Goal: Transaction & Acquisition: Purchase product/service

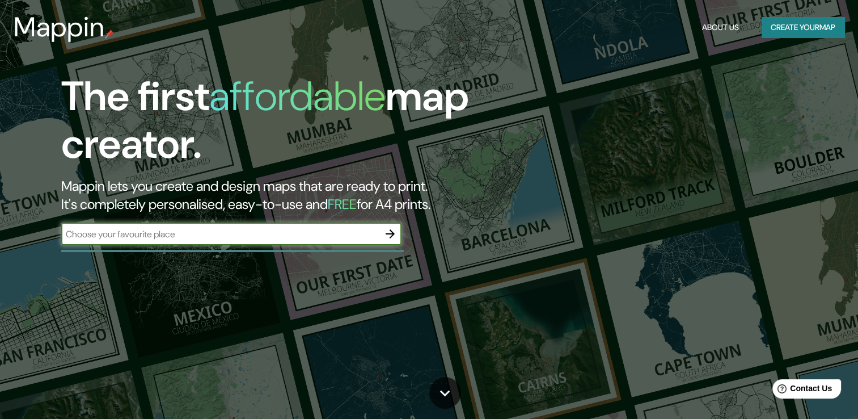
click at [182, 229] on input "text" at bounding box center [220, 233] width 318 height 13
click at [184, 234] on input "santa fe" at bounding box center [220, 233] width 318 height 13
type input "s"
type input "c"
click at [798, 24] on button "Create your map" at bounding box center [803, 27] width 83 height 21
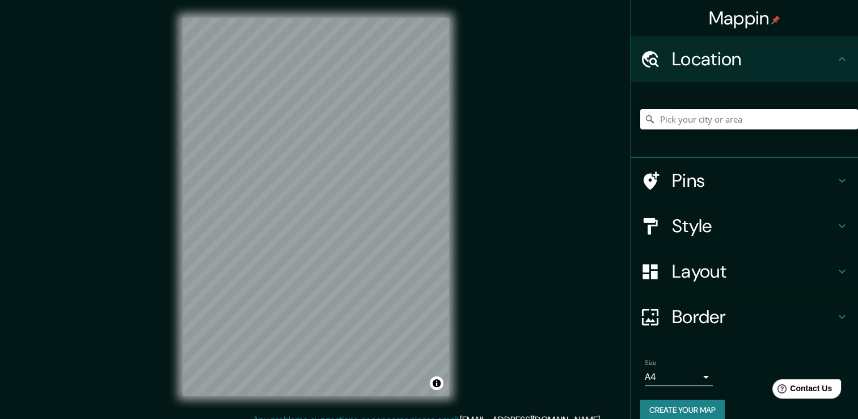
click at [728, 117] on input "Pick your city or area" at bounding box center [749, 119] width 218 height 20
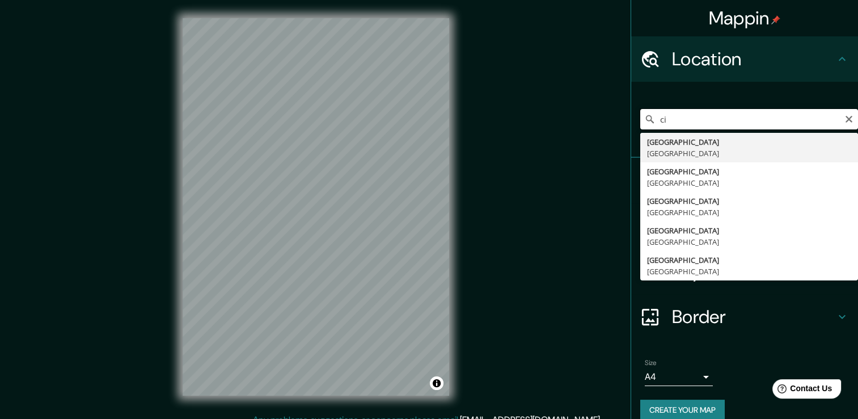
type input "c"
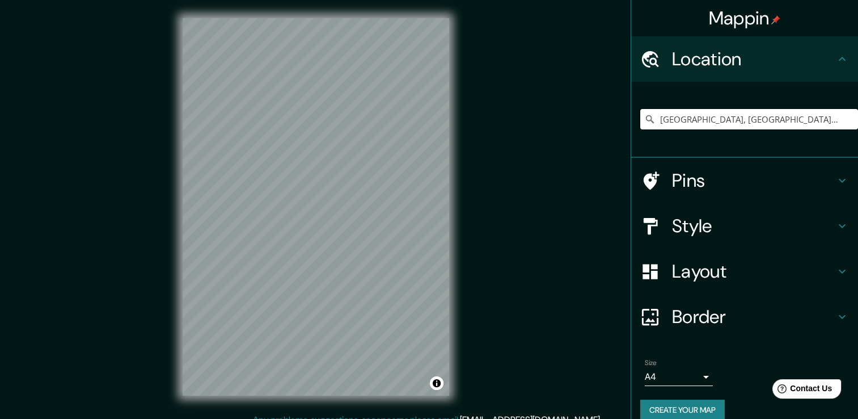
type input "[GEOGRAPHIC_DATA], [GEOGRAPHIC_DATA], [GEOGRAPHIC_DATA]"
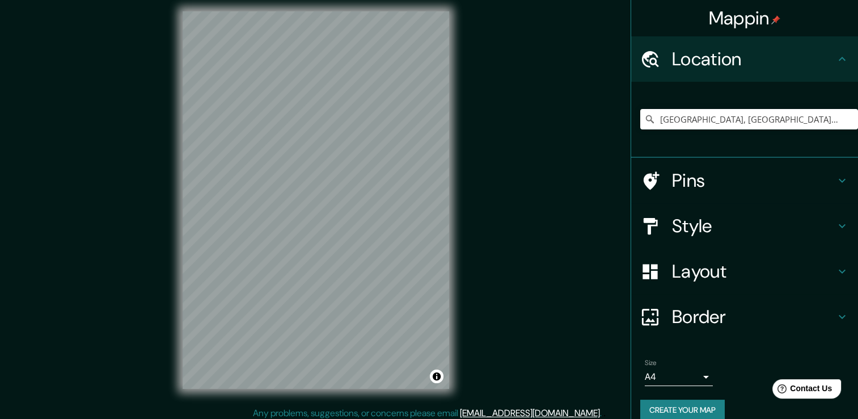
click at [716, 158] on div "Pins" at bounding box center [744, 180] width 227 height 45
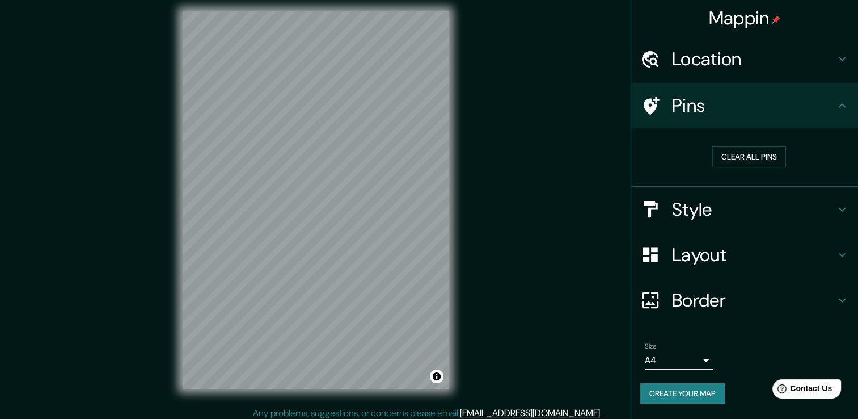
click at [805, 110] on h4 "Pins" at bounding box center [753, 105] width 163 height 23
click at [705, 215] on h4 "Style" at bounding box center [753, 209] width 163 height 23
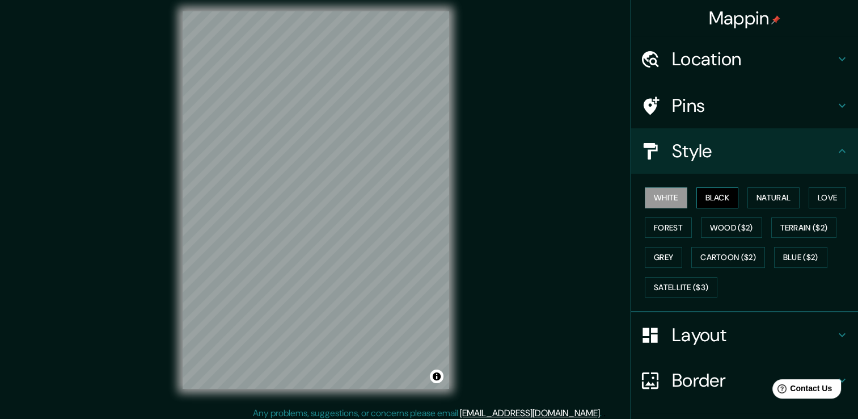
click at [707, 196] on button "Black" at bounding box center [717, 197] width 43 height 21
click at [648, 197] on button "White" at bounding box center [666, 197] width 43 height 21
click at [782, 205] on button "Natural" at bounding box center [773, 197] width 52 height 21
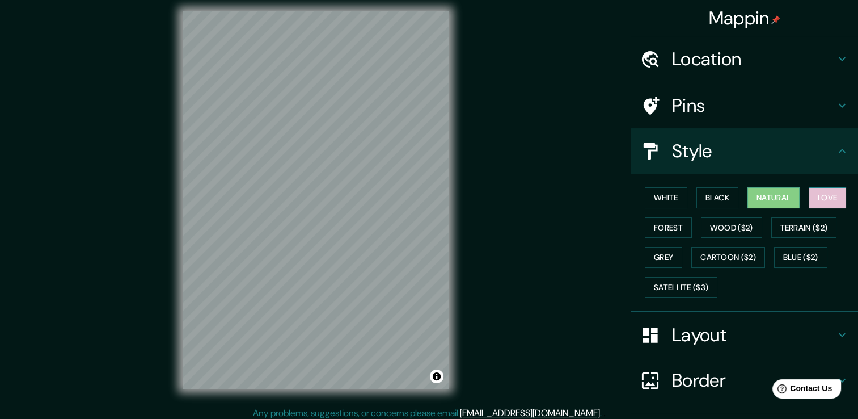
click at [819, 204] on button "Love" at bounding box center [827, 197] width 37 height 21
click at [790, 221] on button "Terrain ($2)" at bounding box center [804, 227] width 66 height 21
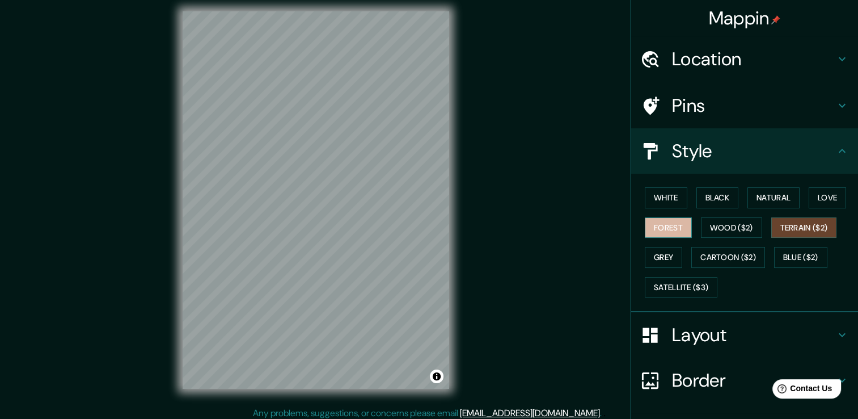
click at [660, 233] on button "Forest" at bounding box center [668, 227] width 47 height 21
click at [662, 257] on button "Grey" at bounding box center [663, 257] width 37 height 21
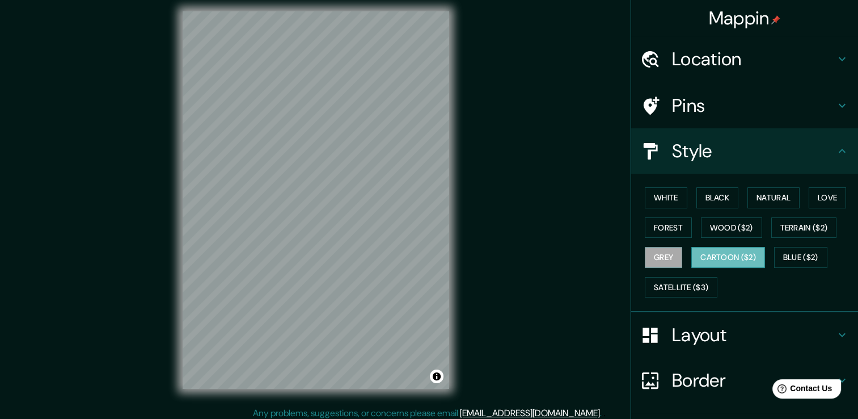
click at [720, 259] on button "Cartoon ($2)" at bounding box center [728, 257] width 74 height 21
click at [789, 262] on button "Blue ($2)" at bounding box center [800, 257] width 53 height 21
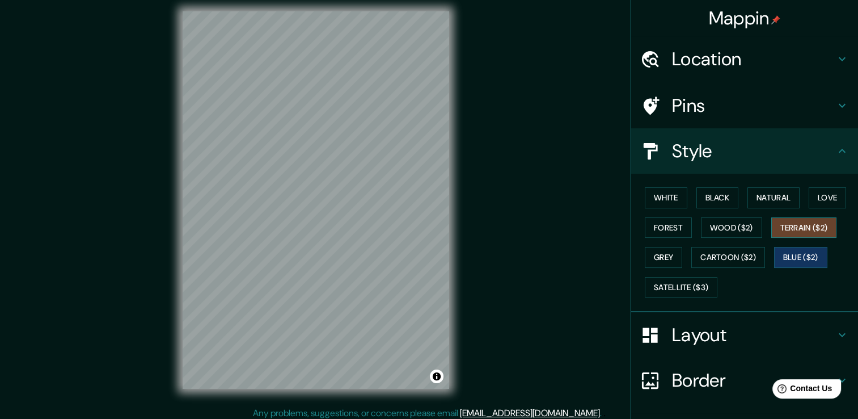
click at [794, 230] on button "Terrain ($2)" at bounding box center [804, 227] width 66 height 21
click at [672, 332] on h4 "Layout" at bounding box center [753, 334] width 163 height 23
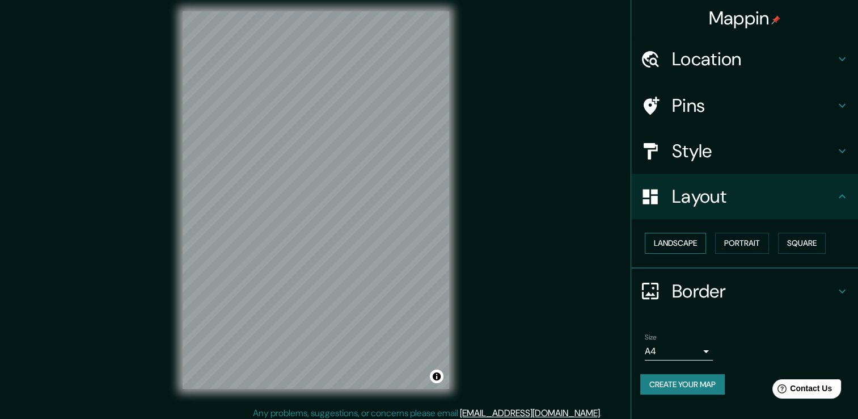
click at [681, 238] on button "Landscape" at bounding box center [675, 243] width 61 height 21
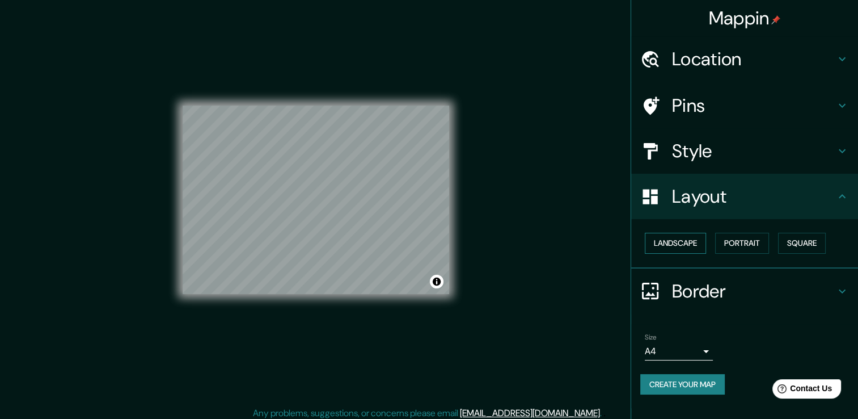
click at [681, 238] on button "Landscape" at bounding box center [675, 243] width 61 height 21
click at [739, 240] on button "Portrait" at bounding box center [742, 243] width 54 height 21
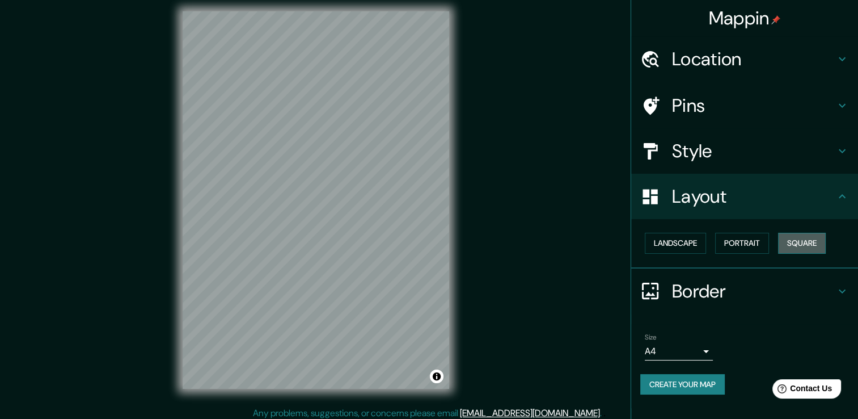
click at [793, 240] on button "Square" at bounding box center [802, 243] width 48 height 21
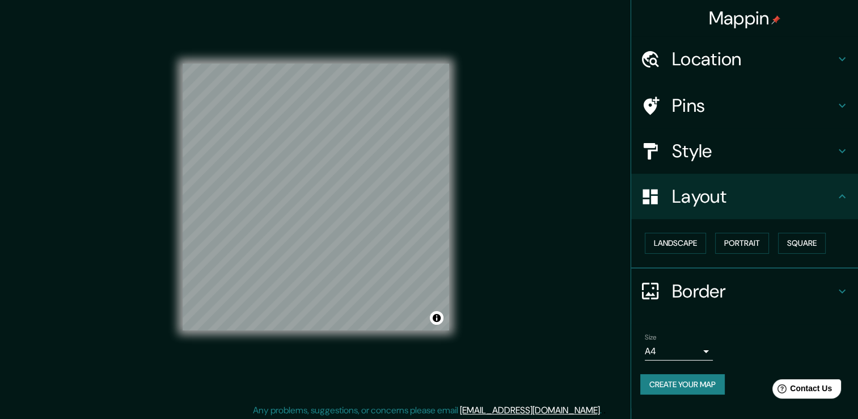
scroll to position [12, 0]
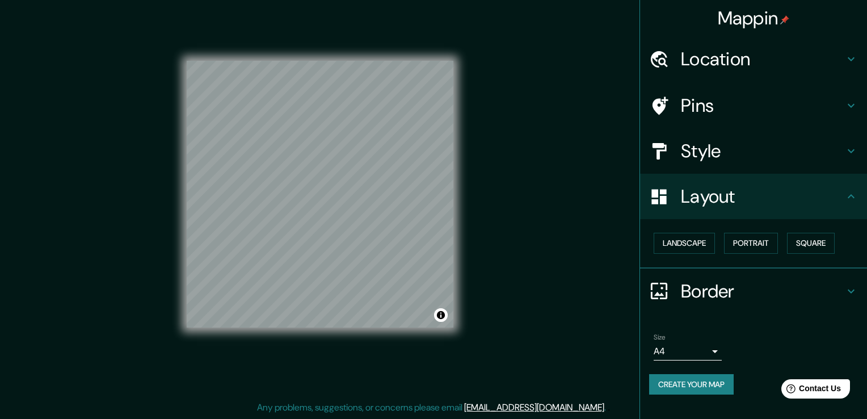
click at [702, 348] on body "Mappin Location [GEOGRAPHIC_DATA], [GEOGRAPHIC_DATA], [GEOGRAPHIC_DATA] [GEOGRA…" at bounding box center [433, 197] width 867 height 419
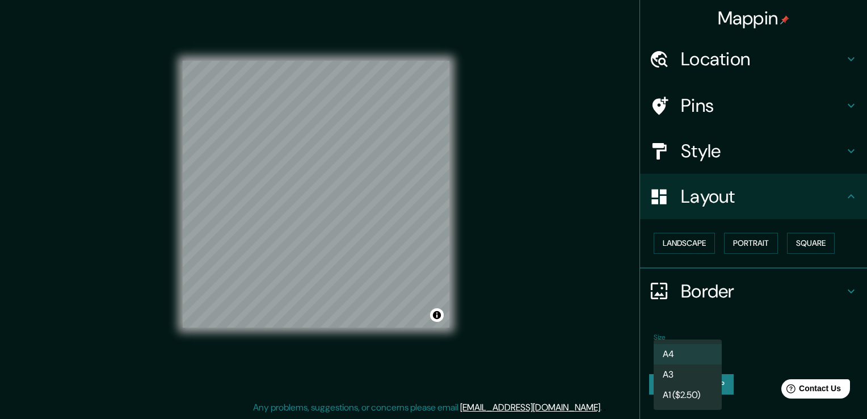
click at [670, 379] on li "A3" at bounding box center [687, 374] width 68 height 20
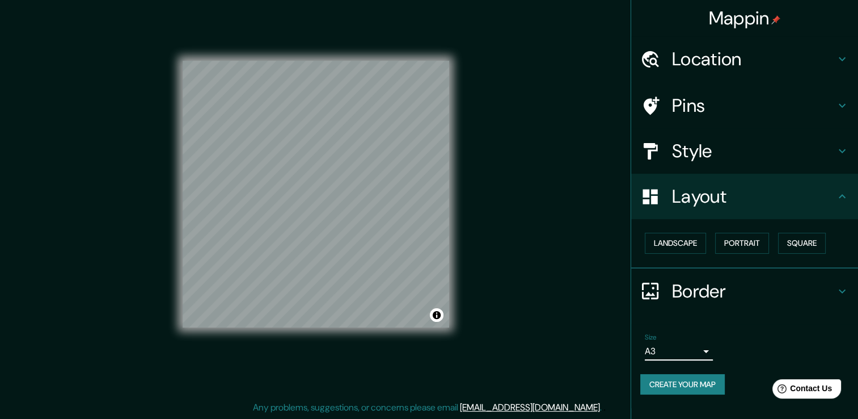
click at [686, 340] on div "Size A3 a4" at bounding box center [679, 346] width 68 height 27
click at [687, 350] on body "Mappin Location [GEOGRAPHIC_DATA], [GEOGRAPHIC_DATA], [GEOGRAPHIC_DATA] [GEOGRA…" at bounding box center [429, 197] width 858 height 419
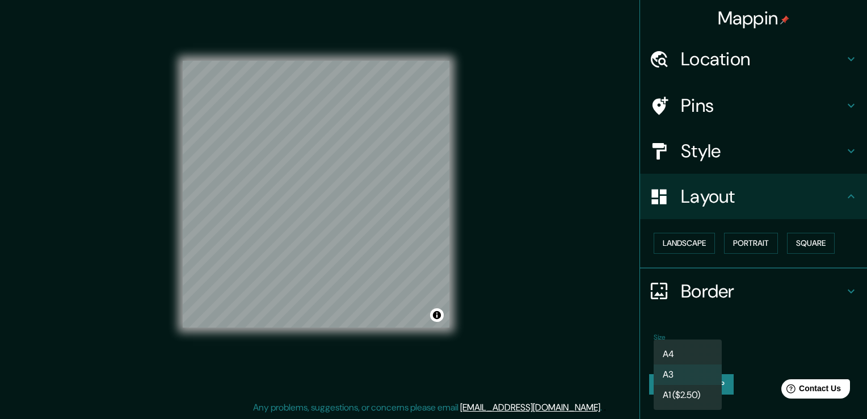
click at [669, 357] on li "A4" at bounding box center [687, 354] width 68 height 20
type input "single"
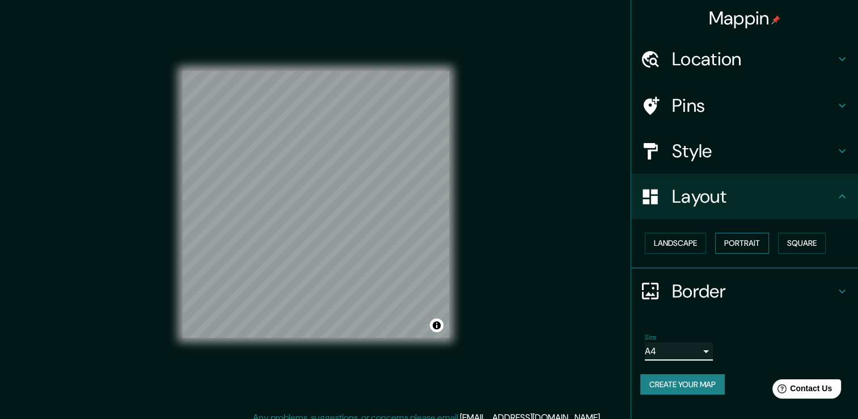
scroll to position [0, 0]
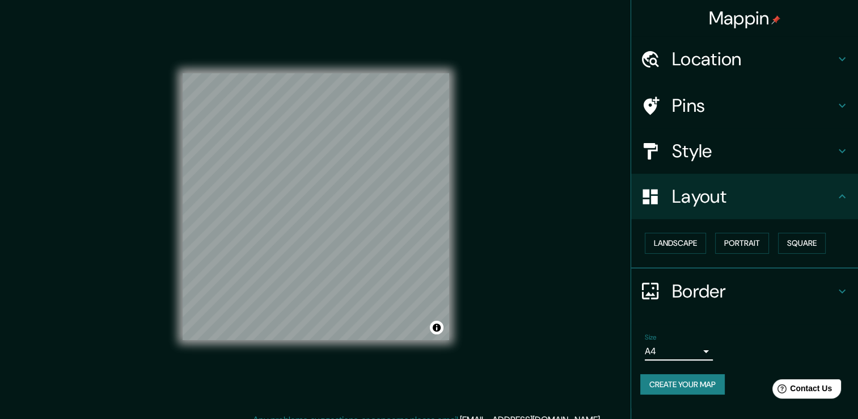
click at [698, 154] on h4 "Style" at bounding box center [753, 151] width 163 height 23
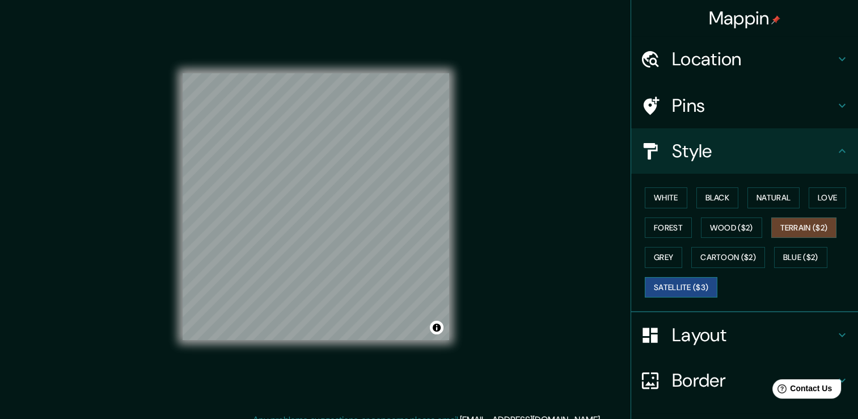
click at [687, 289] on button "Satellite ($3)" at bounding box center [681, 287] width 73 height 21
click at [785, 226] on button "Terrain ($2)" at bounding box center [804, 227] width 66 height 21
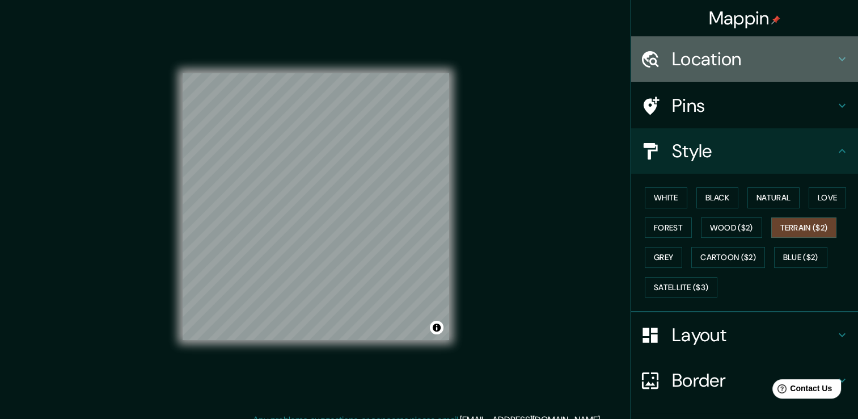
click at [756, 54] on h4 "Location" at bounding box center [753, 59] width 163 height 23
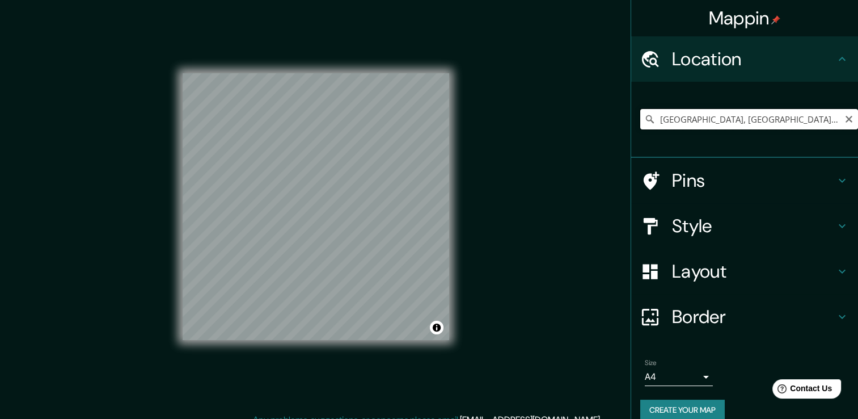
click at [737, 126] on input "[GEOGRAPHIC_DATA], [GEOGRAPHIC_DATA], [GEOGRAPHIC_DATA]" at bounding box center [749, 119] width 218 height 20
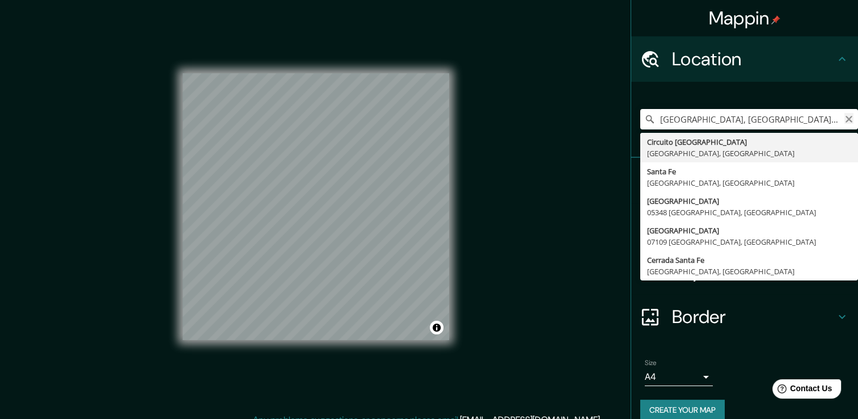
click at [844, 123] on icon "Clear" at bounding box center [848, 119] width 9 height 9
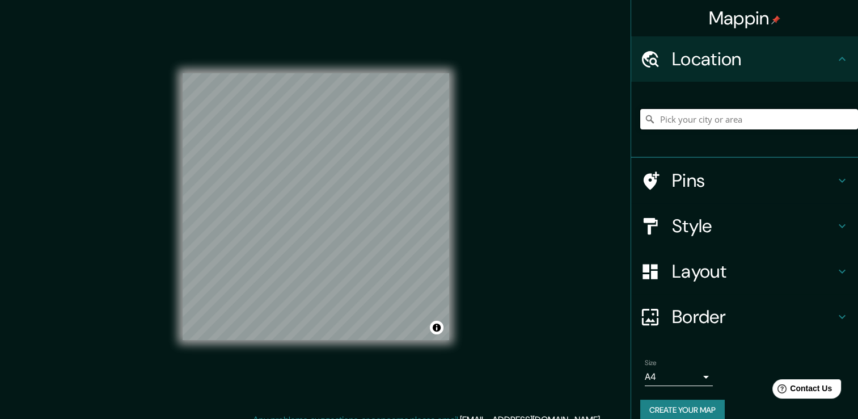
click at [698, 124] on input "Pick your city or area" at bounding box center [749, 119] width 218 height 20
paste input "19.37836137152802, -99.24772356811631"
type input "19.37836137152802, -99.24772356811631"
drag, startPoint x: 823, startPoint y: 120, endPoint x: 623, endPoint y: 139, distance: 200.5
click at [631, 141] on div "19.37836137152802, -99.24772356811631" at bounding box center [744, 120] width 227 height 76
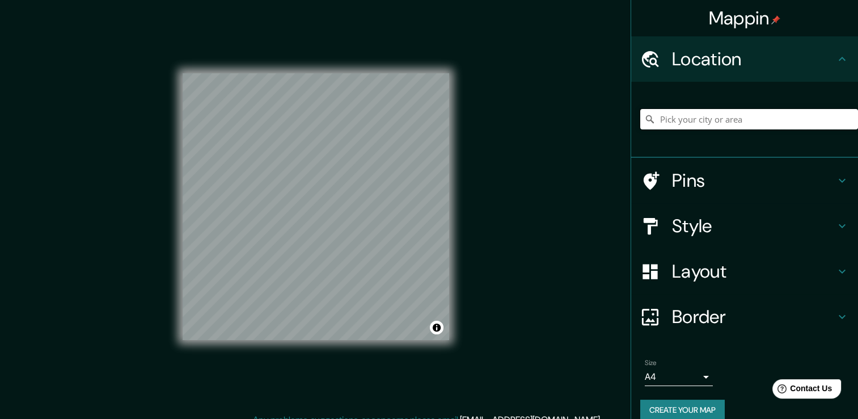
type input "V"
paste input "Glorieta [PERSON_NAME]"
type input "[GEOGRAPHIC_DATA][PERSON_NAME], [GEOGRAPHIC_DATA]"
click at [437, 326] on button "Toggle attribution" at bounding box center [437, 327] width 14 height 14
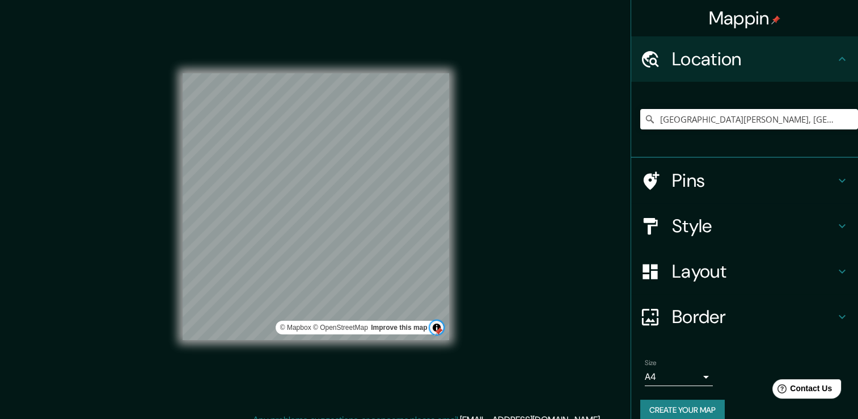
click at [437, 326] on button "Toggle attribution" at bounding box center [437, 327] width 14 height 14
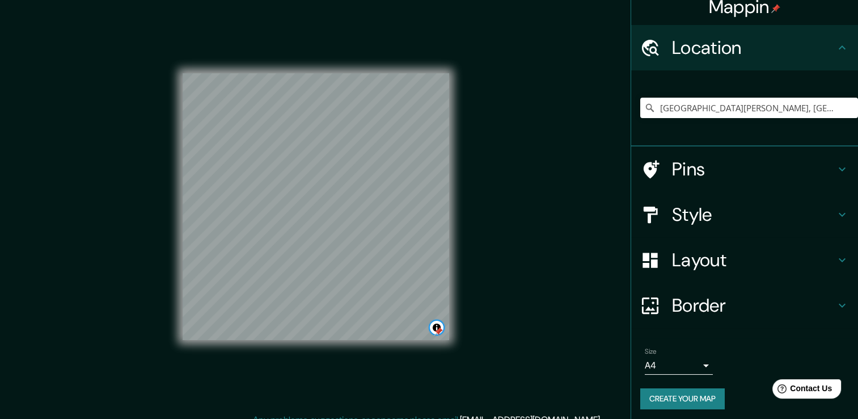
scroll to position [14, 0]
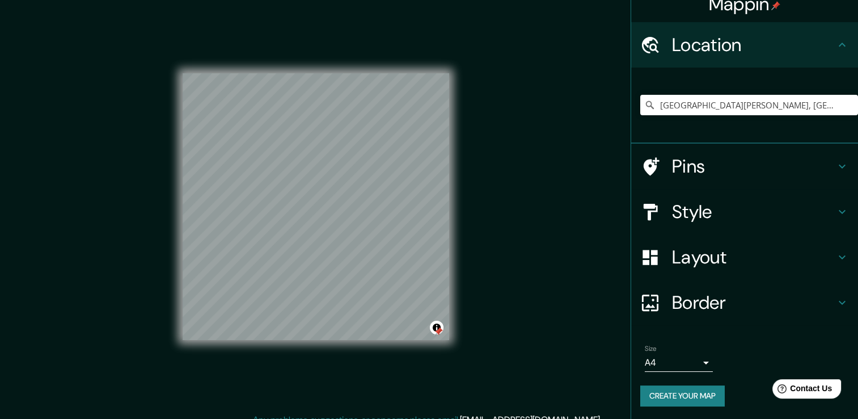
click at [704, 296] on h4 "Border" at bounding box center [753, 302] width 163 height 23
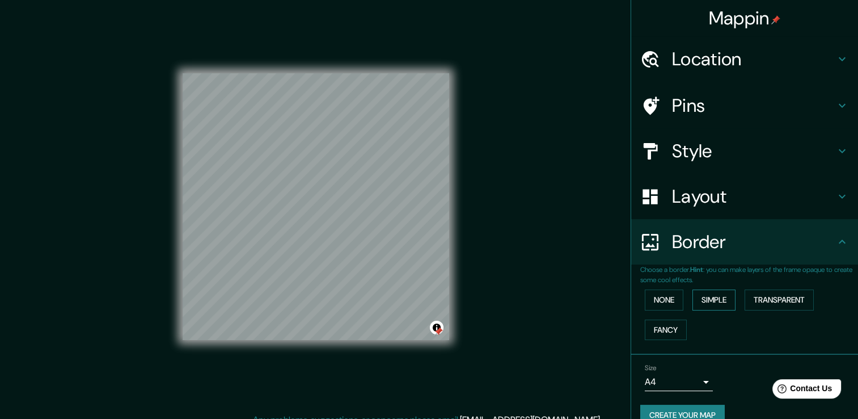
click at [711, 298] on button "Simple" at bounding box center [713, 299] width 43 height 21
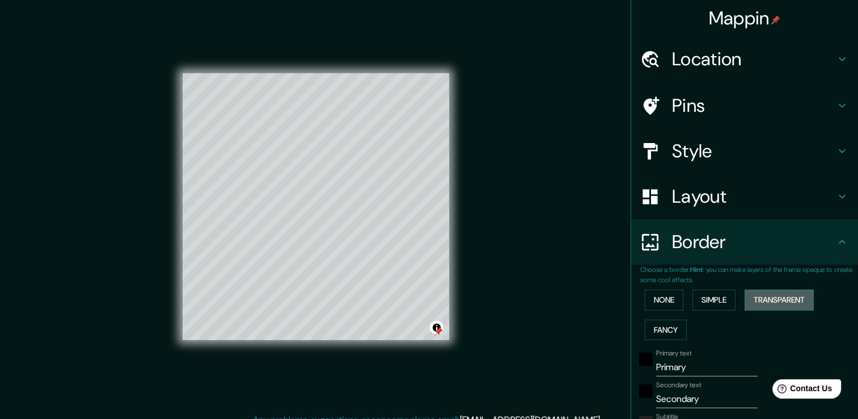
click at [751, 299] on button "Transparent" at bounding box center [779, 299] width 69 height 21
click at [665, 324] on button "Fancy" at bounding box center [666, 329] width 42 height 21
click at [660, 303] on button "None" at bounding box center [664, 299] width 39 height 21
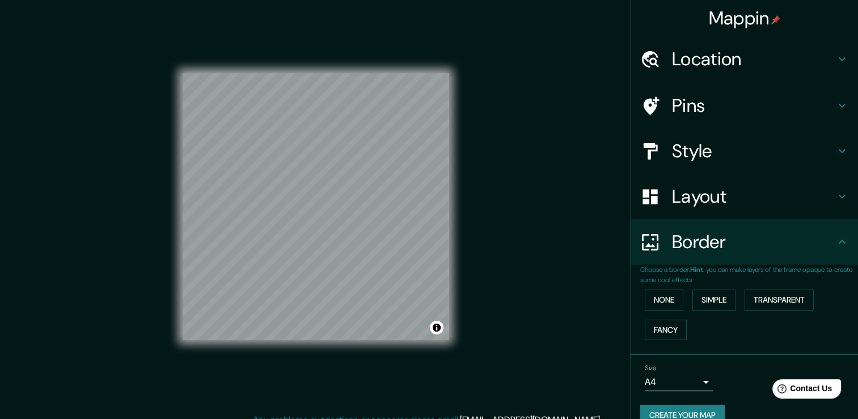
click at [748, 54] on h4 "Location" at bounding box center [753, 59] width 163 height 23
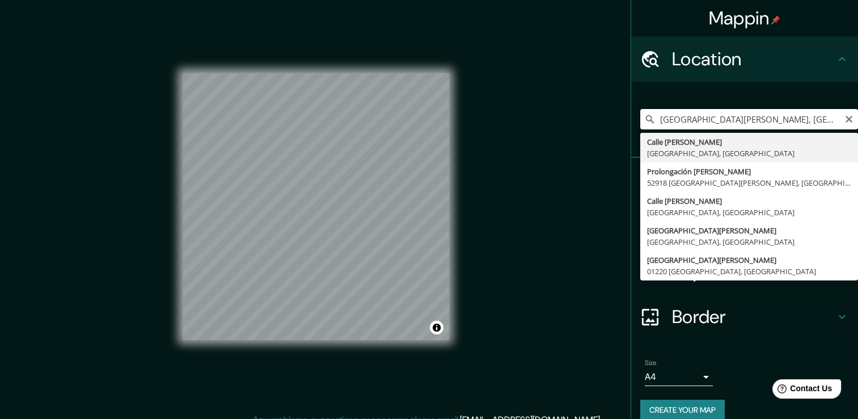
drag, startPoint x: 798, startPoint y: 119, endPoint x: 789, endPoint y: 120, distance: 9.2
click at [789, 120] on input "[GEOGRAPHIC_DATA][PERSON_NAME], [GEOGRAPHIC_DATA]" at bounding box center [749, 119] width 218 height 20
click at [804, 119] on input "[GEOGRAPHIC_DATA][PERSON_NAME], [GEOGRAPHIC_DATA]" at bounding box center [749, 119] width 218 height 20
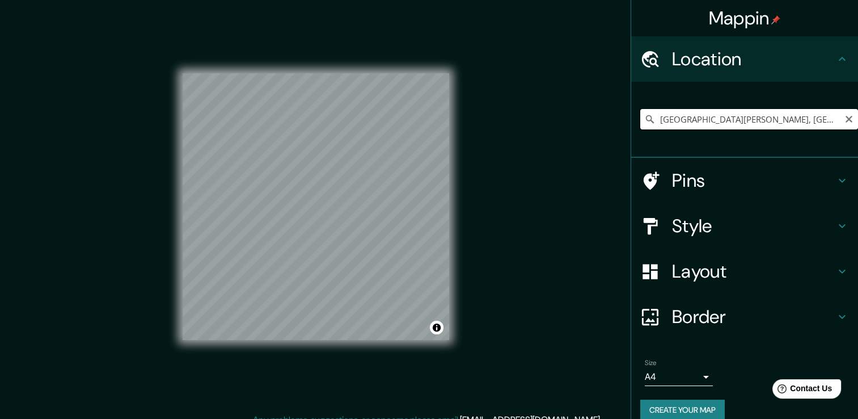
click at [729, 120] on input "[GEOGRAPHIC_DATA][PERSON_NAME], [GEOGRAPHIC_DATA]" at bounding box center [749, 119] width 218 height 20
click at [651, 119] on input "[GEOGRAPHIC_DATA][PERSON_NAME], [GEOGRAPHIC_DATA]" at bounding box center [749, 119] width 218 height 20
click at [844, 121] on icon "Clear" at bounding box center [848, 119] width 9 height 9
paste input "Glorieta [PERSON_NAME]"
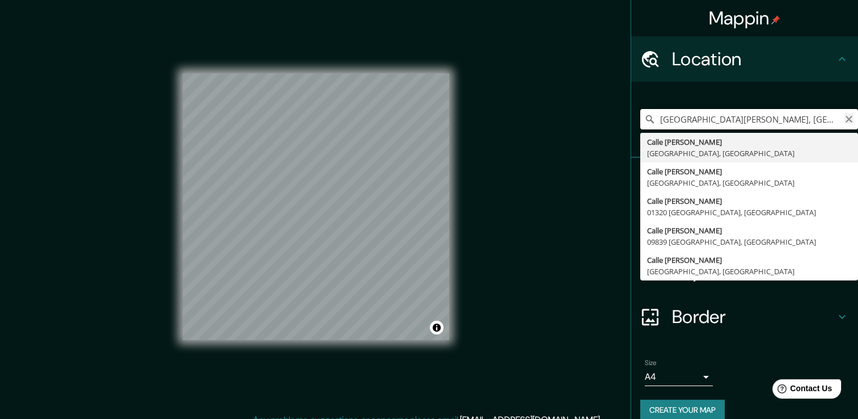
type input "[GEOGRAPHIC_DATA][PERSON_NAME], [GEOGRAPHIC_DATA]"
click at [846, 119] on icon "Clear" at bounding box center [849, 119] width 7 height 7
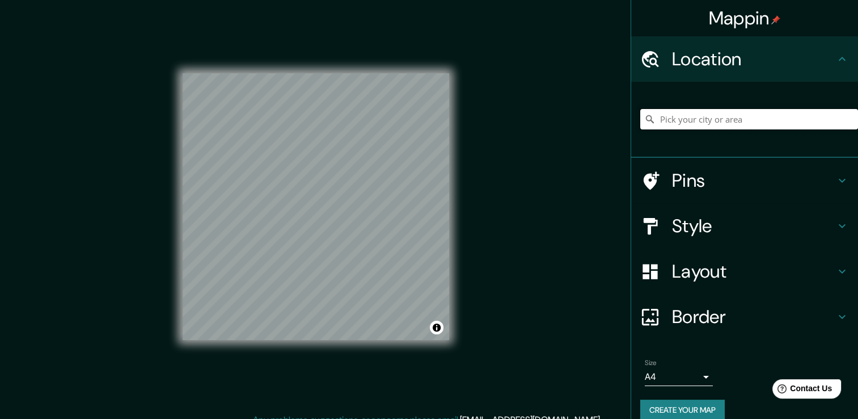
click at [784, 120] on input "Pick your city or area" at bounding box center [749, 119] width 218 height 20
paste input "Glorieta [PERSON_NAME]"
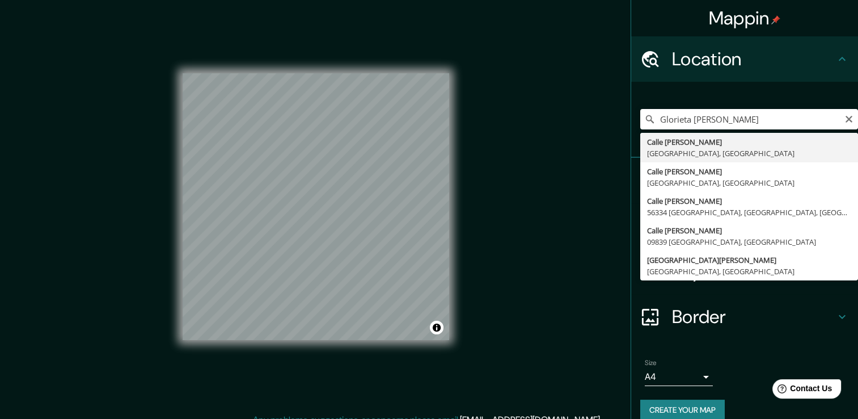
type input "[GEOGRAPHIC_DATA][PERSON_NAME], [GEOGRAPHIC_DATA]"
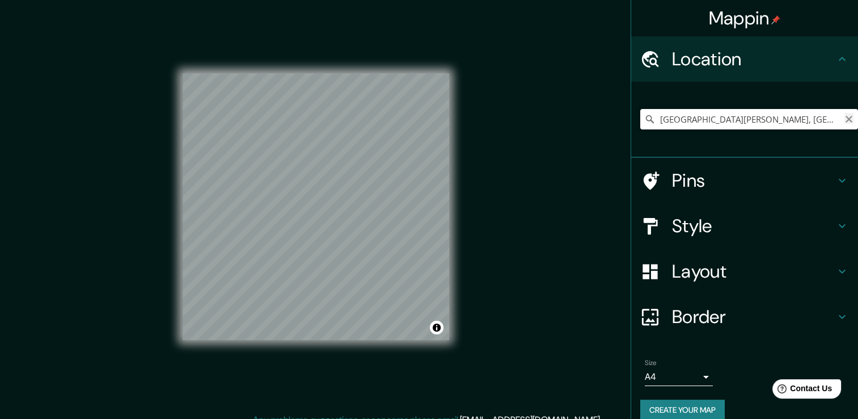
click at [844, 119] on icon "Clear" at bounding box center [848, 119] width 9 height 9
click at [785, 117] on input "Pick your city or area" at bounding box center [749, 119] width 218 height 20
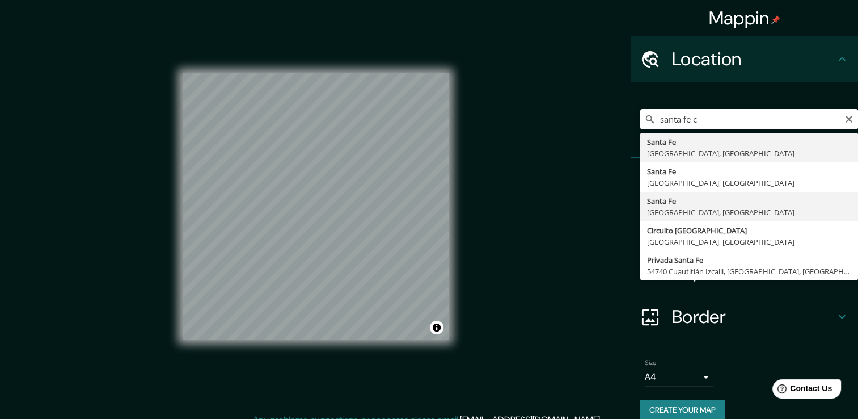
type input "[GEOGRAPHIC_DATA], [GEOGRAPHIC_DATA]"
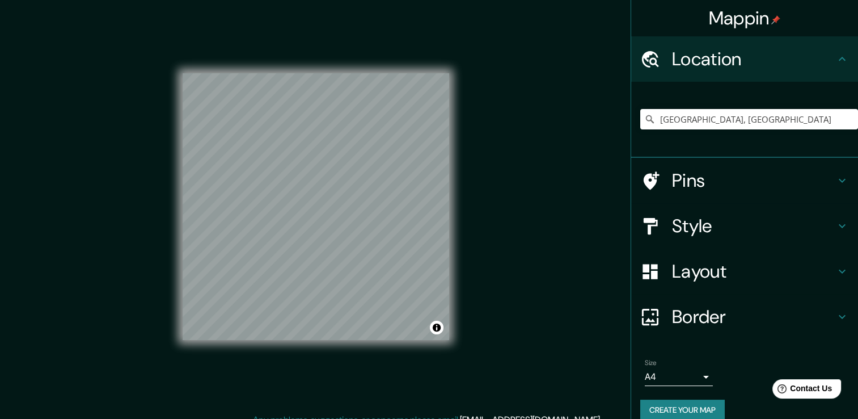
click at [683, 242] on div "Style" at bounding box center [744, 225] width 227 height 45
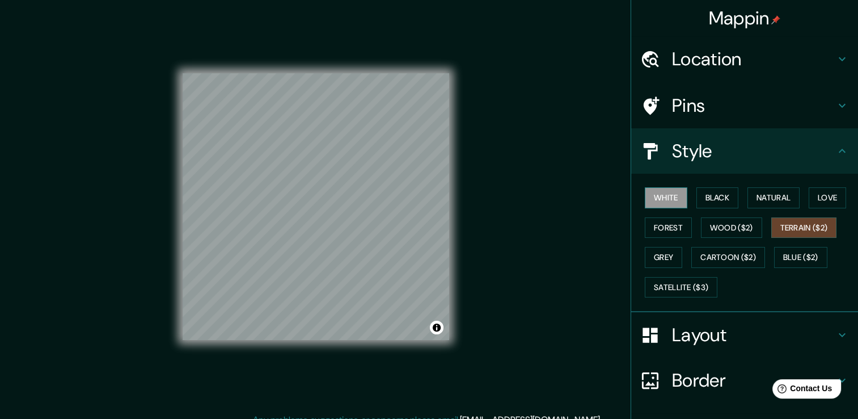
click at [662, 195] on button "White" at bounding box center [666, 197] width 43 height 21
click at [715, 190] on button "Black" at bounding box center [717, 197] width 43 height 21
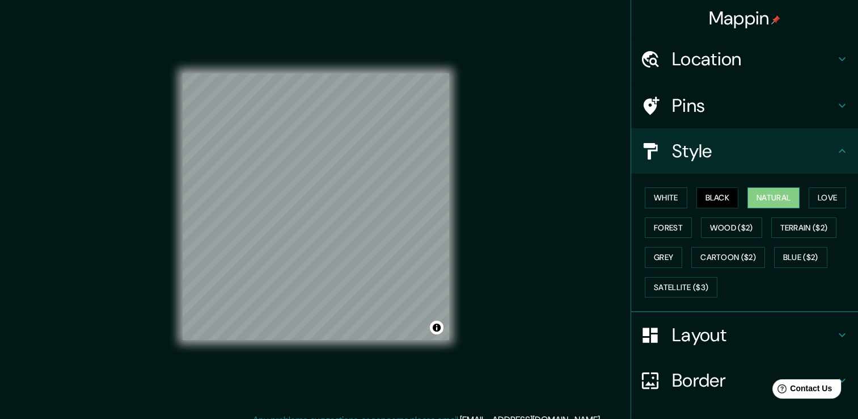
click at [756, 197] on button "Natural" at bounding box center [773, 197] width 52 height 21
